Goal: Find specific page/section: Find specific page/section

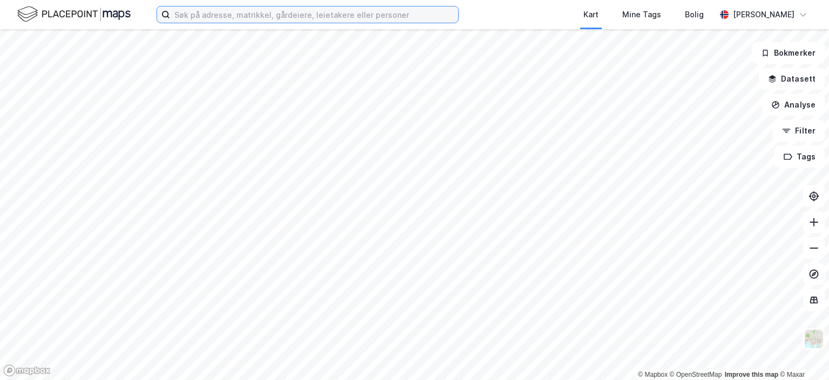
click at [248, 15] on input at bounding box center [314, 14] width 288 height 16
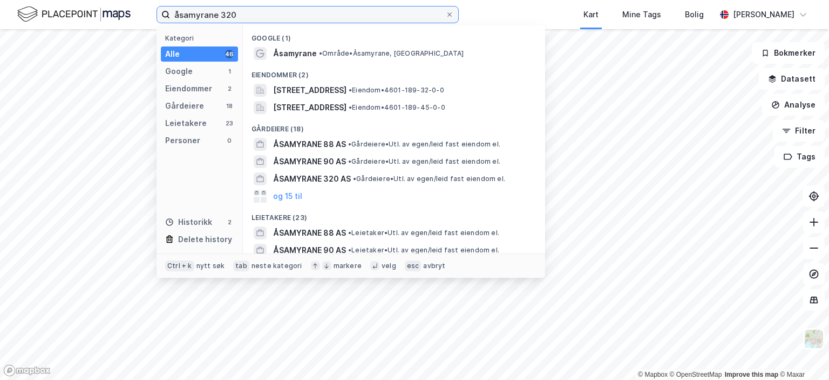
type input "åsamyrane 320"
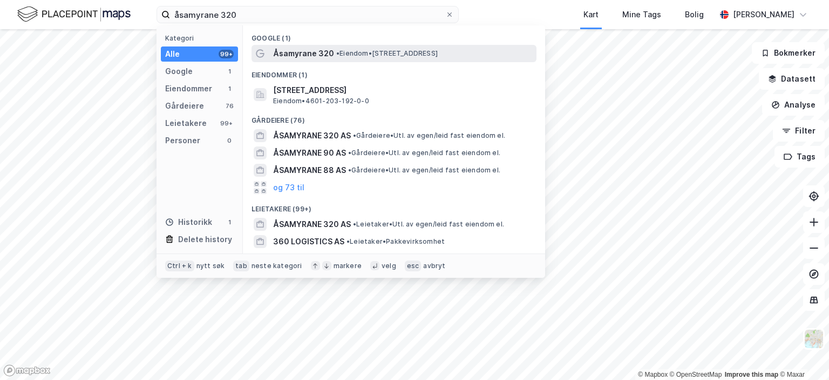
click at [309, 53] on span "Åsamyrane 320" at bounding box center [303, 53] width 61 height 13
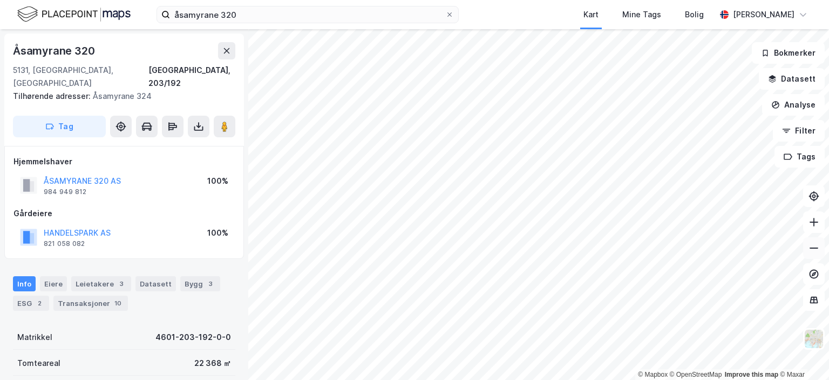
click at [816, 250] on icon at bounding box center [814, 247] width 11 height 11
